Goal: Information Seeking & Learning: Find specific fact

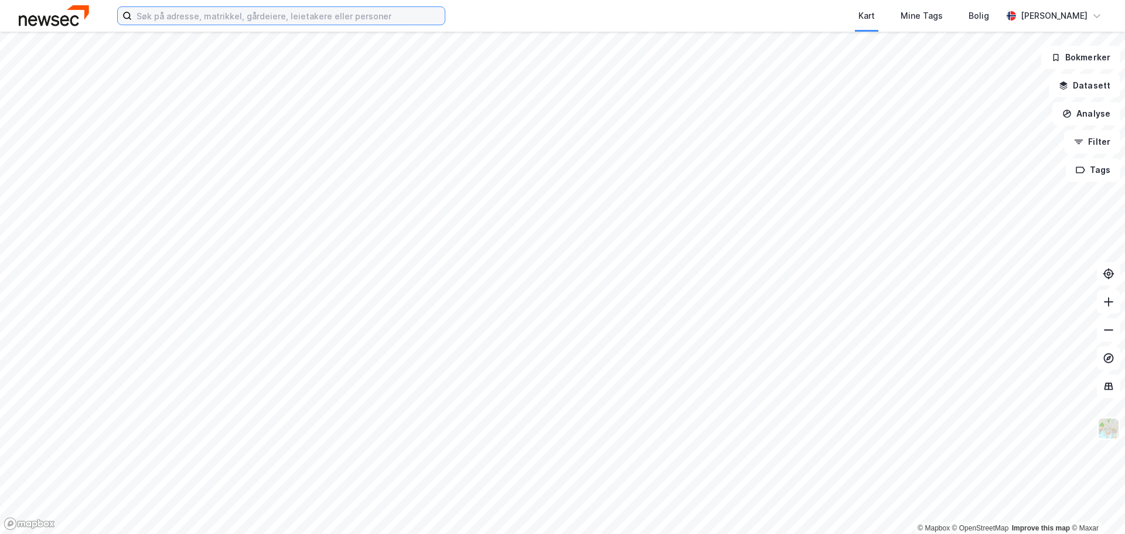
click at [307, 11] on input at bounding box center [288, 16] width 313 height 18
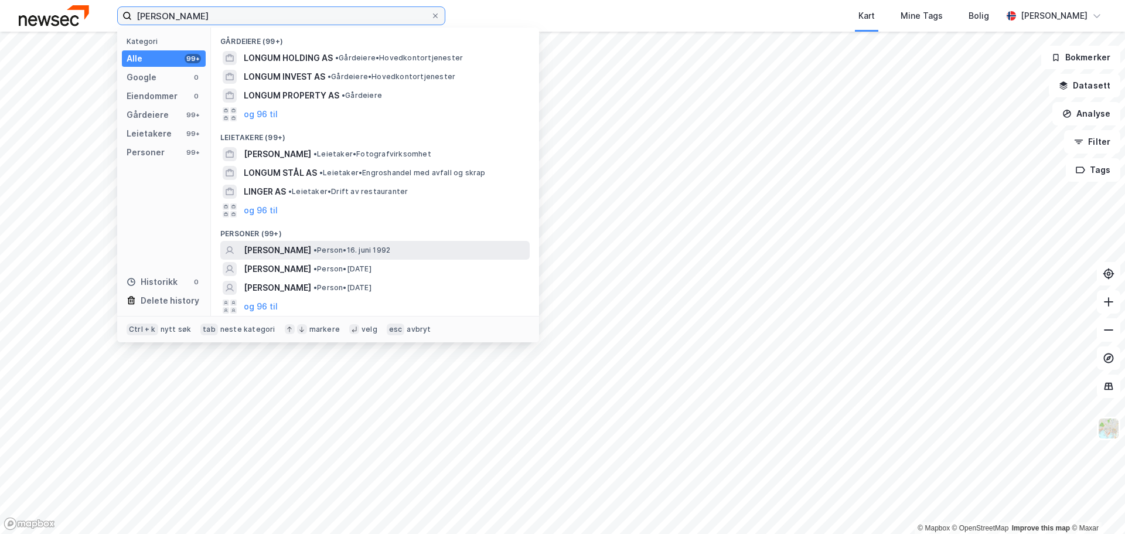
type input "[PERSON_NAME]"
click at [354, 248] on span "• Person • [DATE]" at bounding box center [351, 249] width 77 height 9
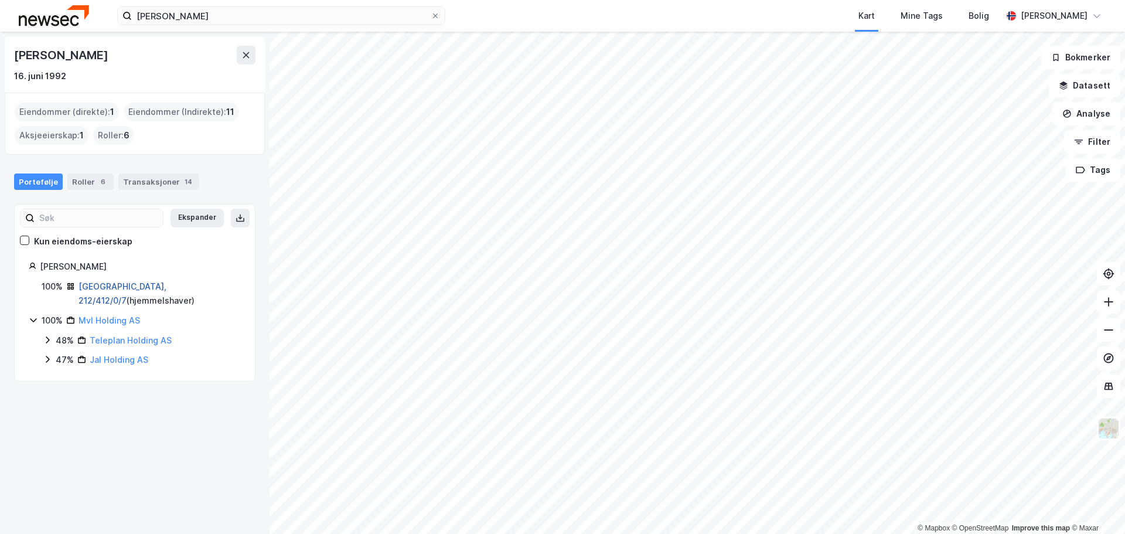
click at [111, 284] on link "[GEOGRAPHIC_DATA], 212/412/0/7" at bounding box center [122, 293] width 88 height 24
